Goal: Task Accomplishment & Management: Manage account settings

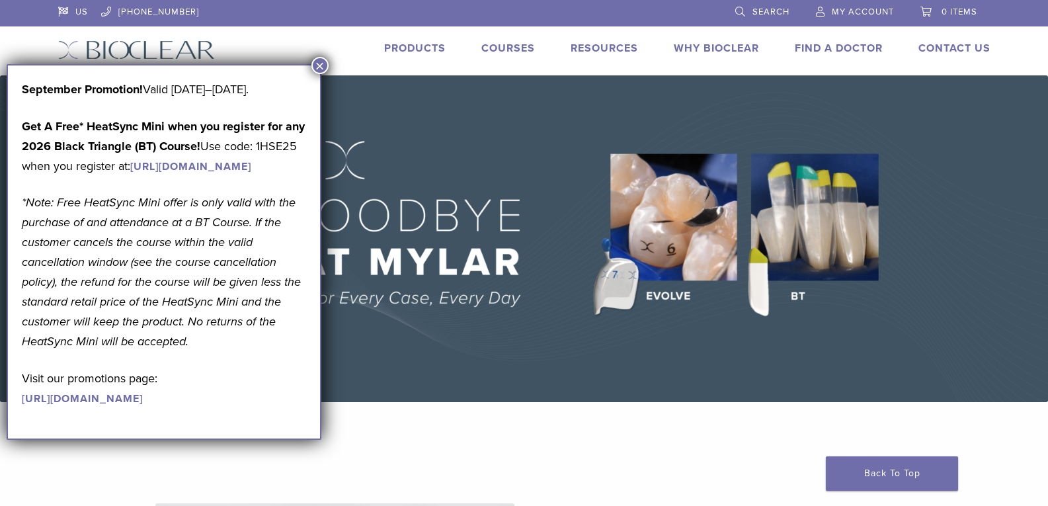
click at [860, 16] on span "My Account" at bounding box center [863, 12] width 62 height 11
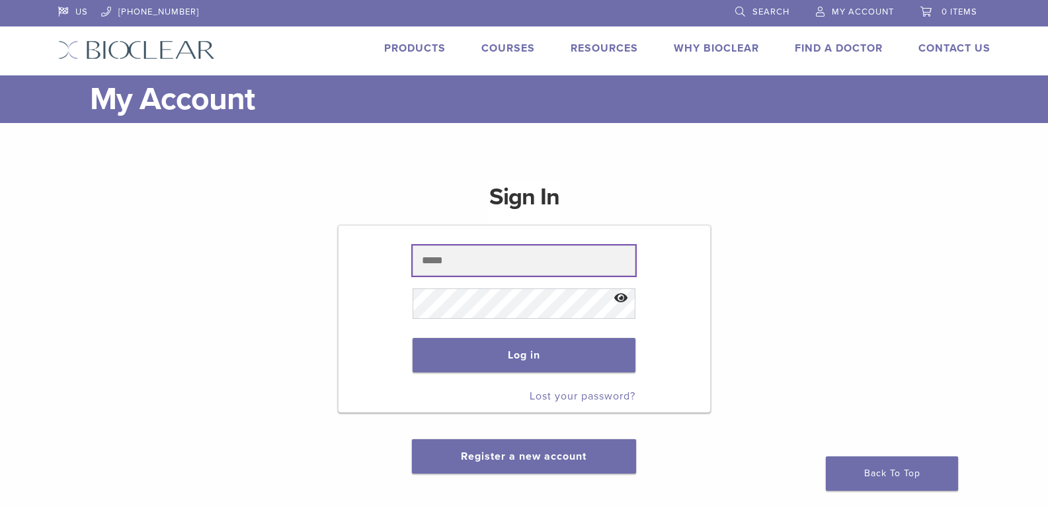
click at [501, 264] on input "text" at bounding box center [524, 260] width 223 height 30
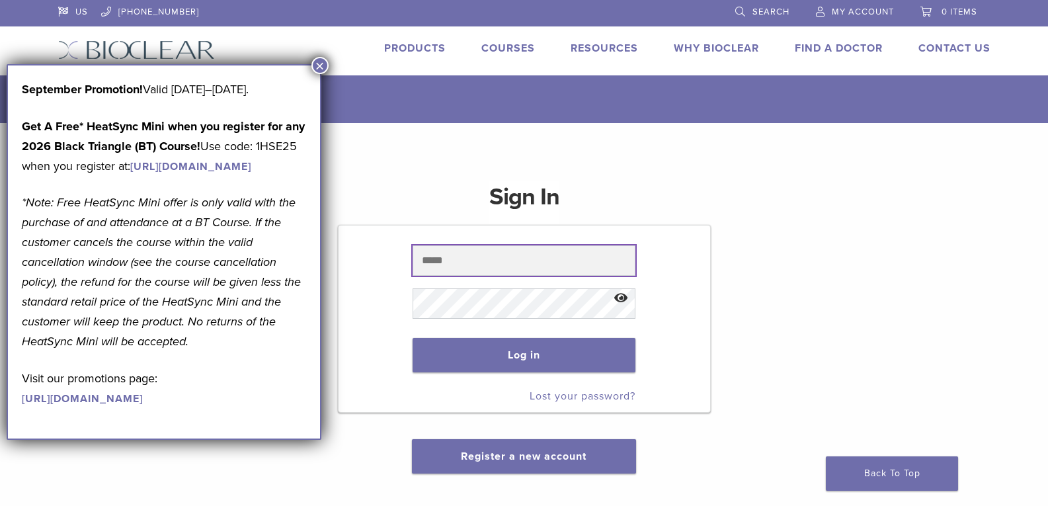
click at [498, 260] on input "text" at bounding box center [524, 260] width 223 height 30
type input "**********"
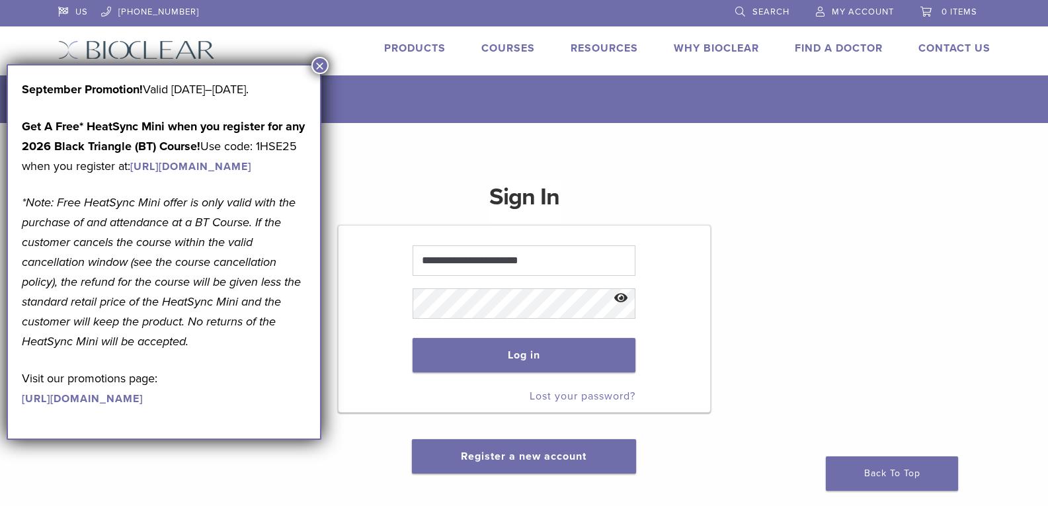
click at [617, 301] on button "Show password" at bounding box center [621, 299] width 28 height 34
click at [321, 68] on button "×" at bounding box center [319, 65] width 17 height 17
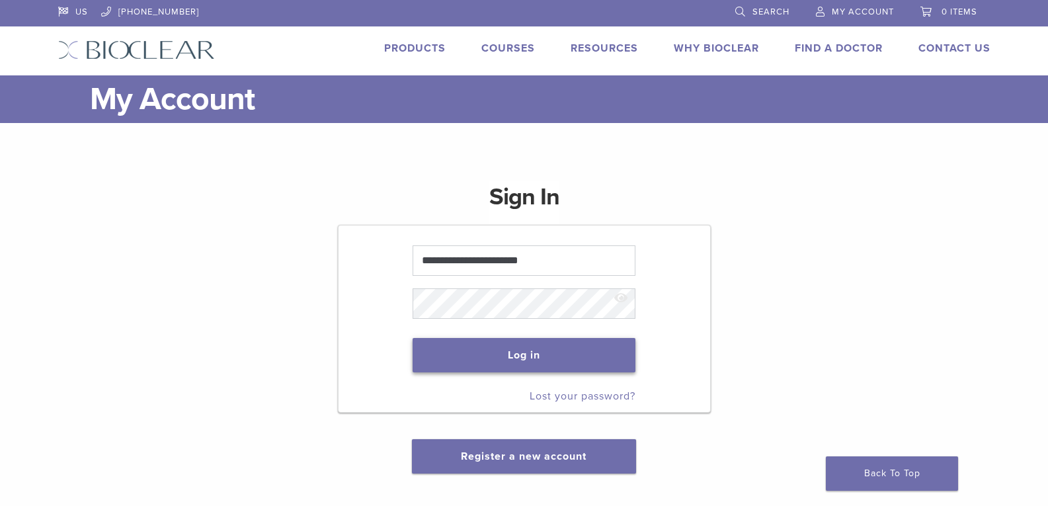
click at [541, 364] on button "Log in" at bounding box center [524, 355] width 223 height 34
